Goal: Task Accomplishment & Management: Use online tool/utility

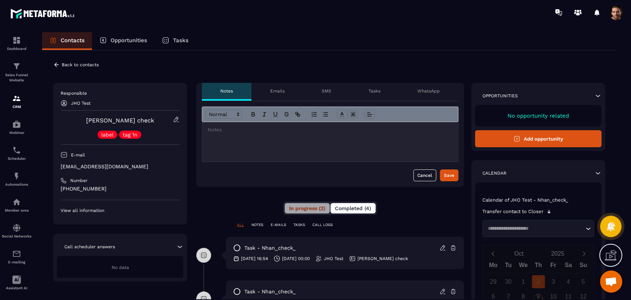
scroll to position [134, 0]
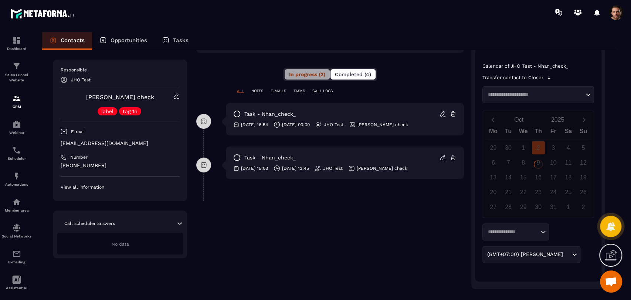
click at [364, 74] on span "Completed (4)" at bounding box center [353, 74] width 36 height 6
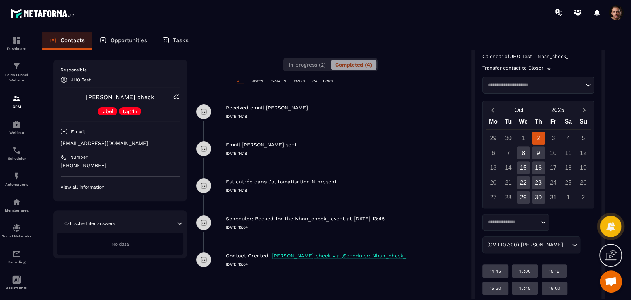
scroll to position [143, 0]
click at [18, 177] on img at bounding box center [16, 176] width 9 height 9
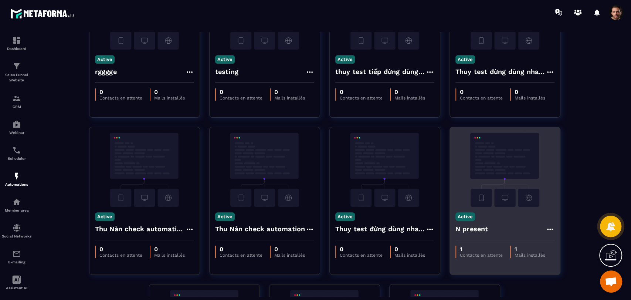
scroll to position [370, 0]
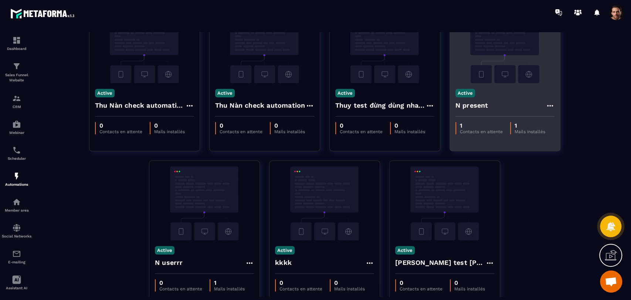
click at [551, 105] on icon at bounding box center [550, 105] width 9 height 9
click at [563, 119] on link "Edit" at bounding box center [568, 122] width 38 height 16
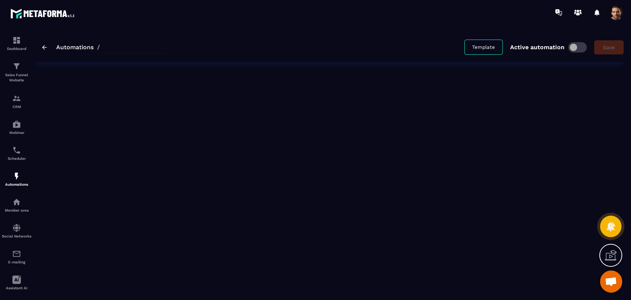
type input "*********"
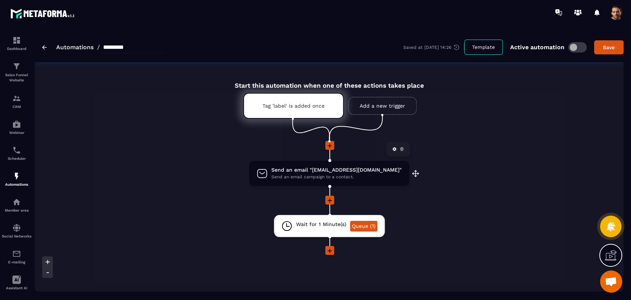
click at [400, 149] on icon at bounding box center [402, 149] width 4 height 4
